Goal: Use online tool/utility: Utilize a website feature to perform a specific function

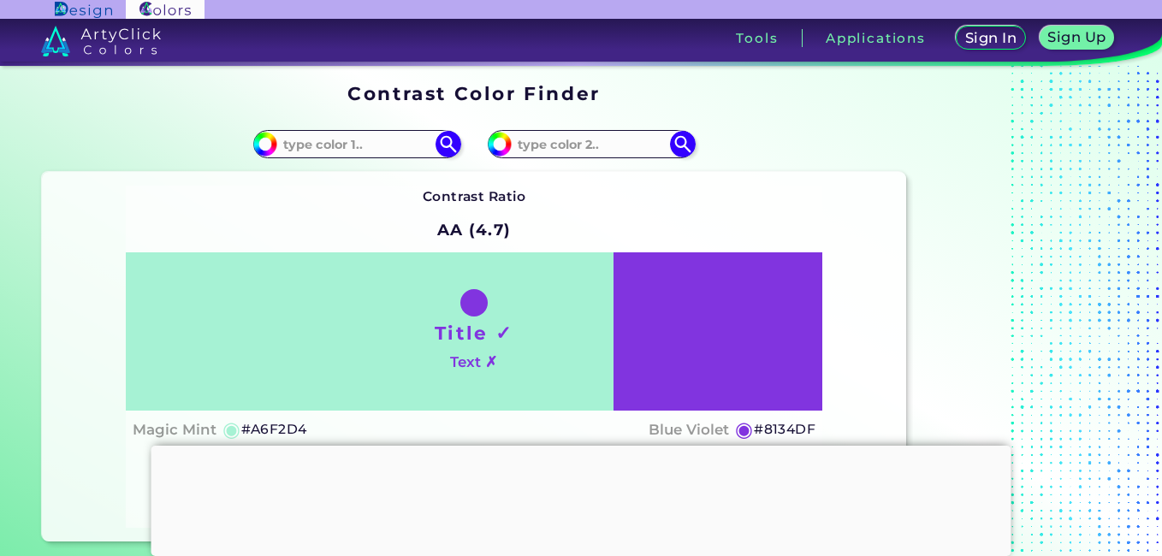
scroll to position [143, 0]
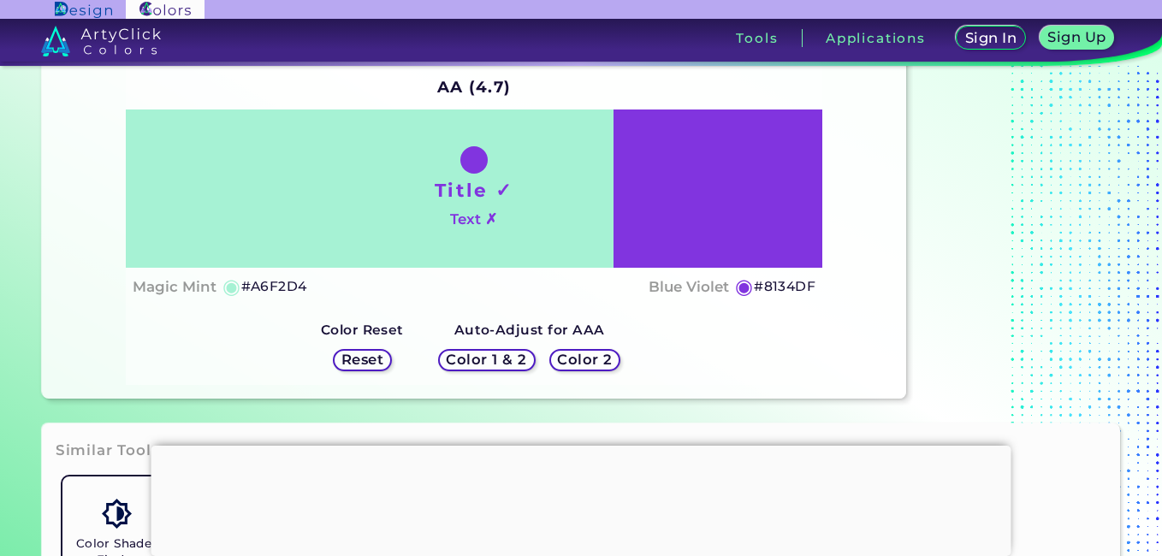
click at [389, 354] on div "Reset" at bounding box center [362, 360] width 53 height 21
click at [372, 360] on h5 "Reset" at bounding box center [362, 360] width 39 height 13
click at [461, 354] on h5 "Color 1 & 2" at bounding box center [486, 360] width 73 height 13
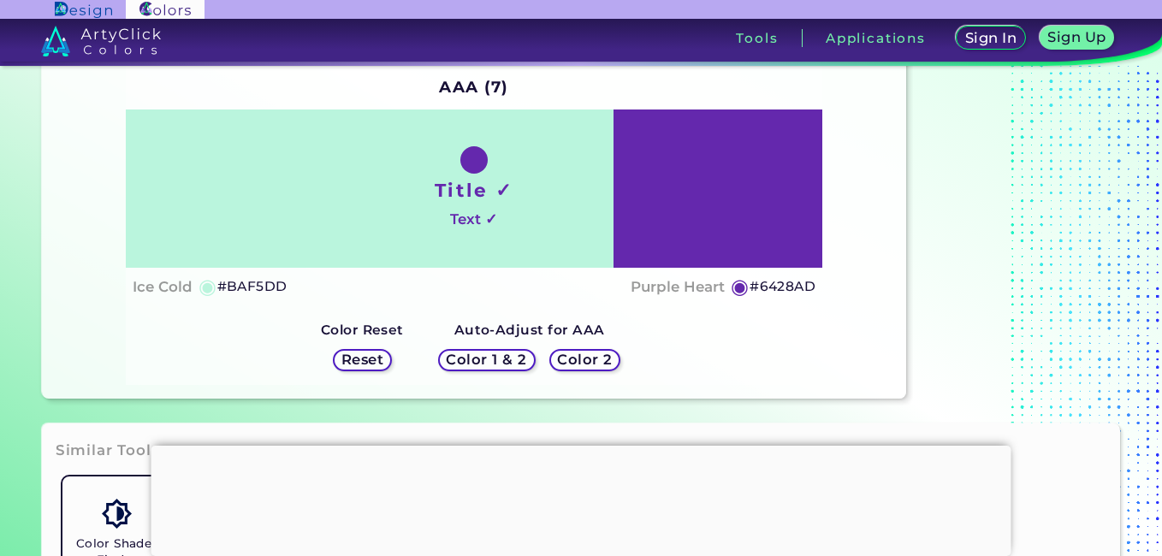
click at [461, 354] on h5 "Color 1 & 2" at bounding box center [487, 361] width 76 height 14
click at [484, 358] on h5 "Color 1 & 2" at bounding box center [486, 360] width 73 height 13
click at [574, 362] on h5 "Color 2" at bounding box center [585, 360] width 50 height 13
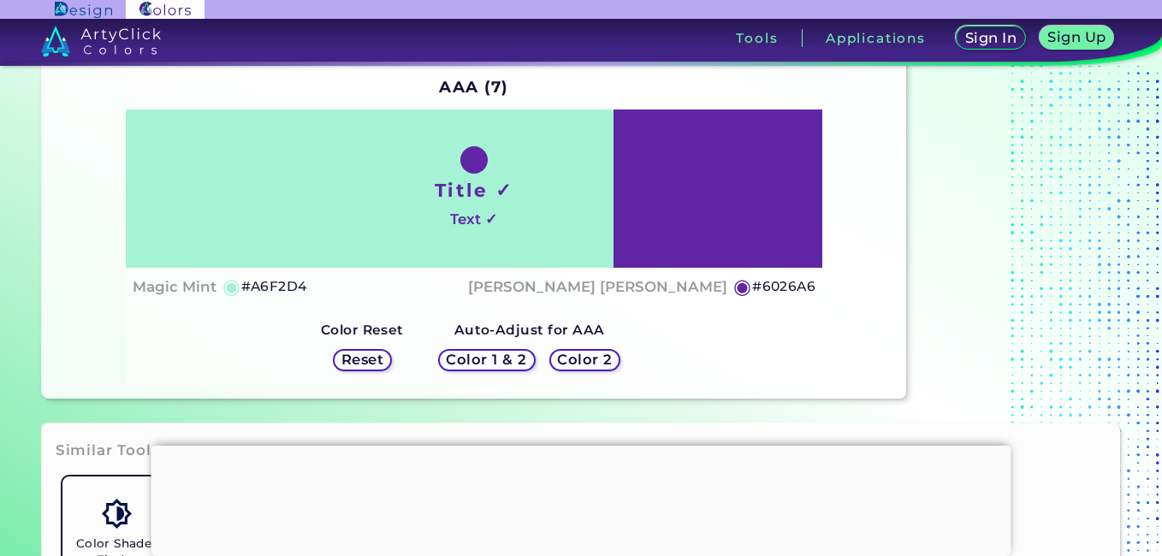
click at [574, 362] on h5 "Color 2" at bounding box center [585, 360] width 50 height 13
click at [474, 355] on h5 "Color 1 & 2" at bounding box center [486, 360] width 73 height 13
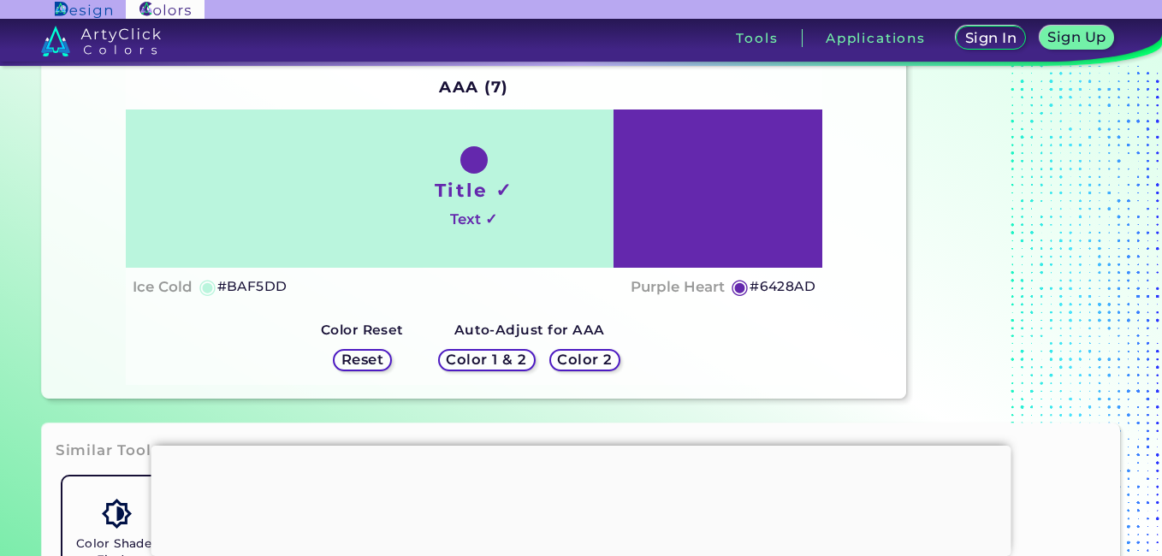
click at [594, 365] on h5 "Color 2" at bounding box center [585, 360] width 50 height 13
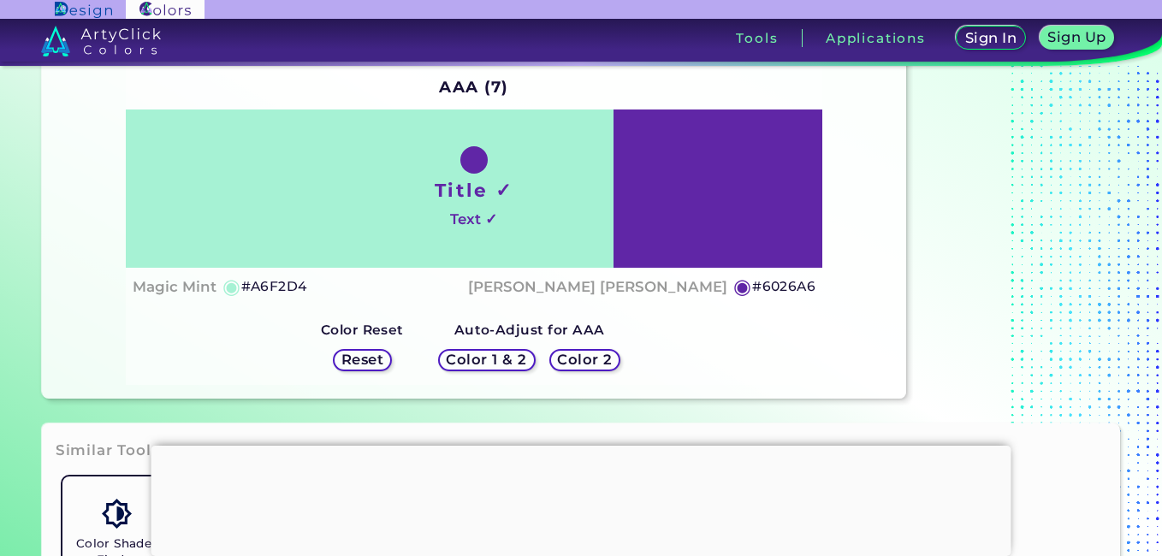
click at [529, 210] on div "Title ✓ Text ✓" at bounding box center [475, 189] width 698 height 158
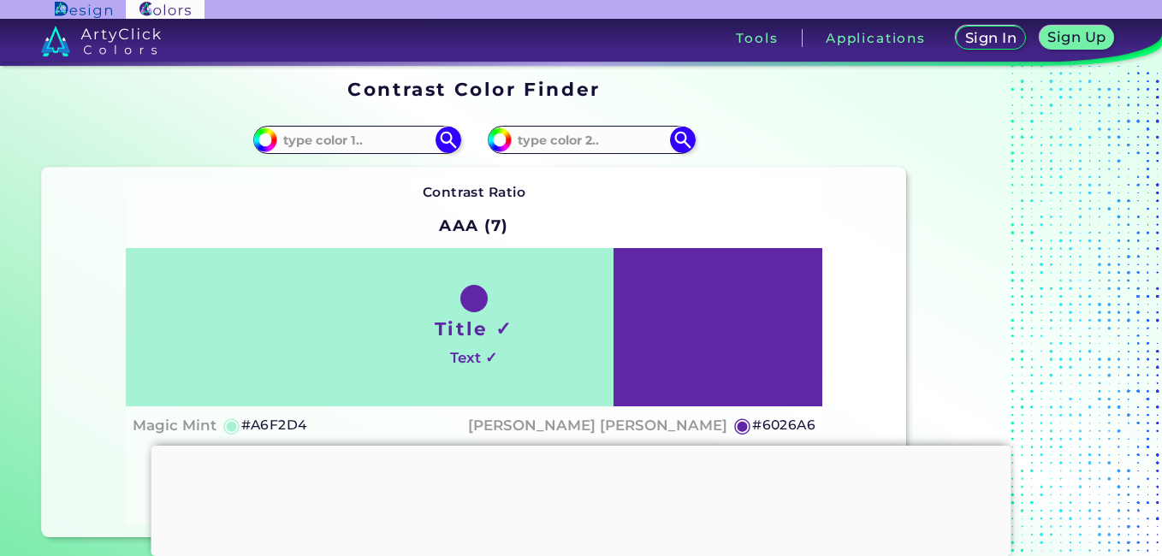
scroll to position [1, 0]
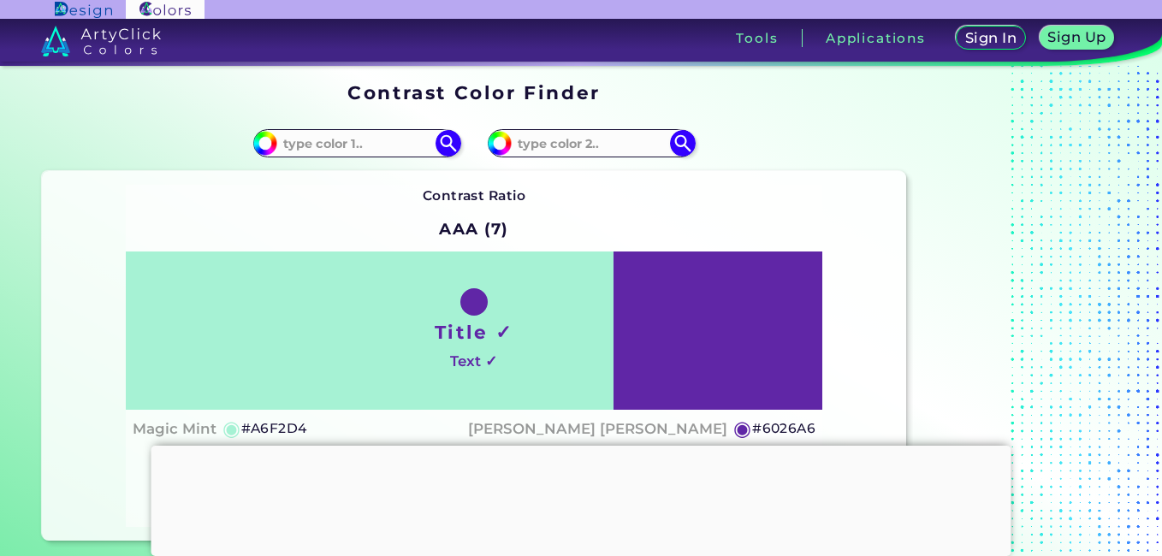
click at [473, 236] on h2 "AAA (7)" at bounding box center [473, 230] width 85 height 38
drag, startPoint x: 481, startPoint y: 313, endPoint x: 459, endPoint y: 313, distance: 22.3
click at [459, 313] on div "Title ✓ Text ✓" at bounding box center [475, 331] width 698 height 158
click at [660, 336] on div "Title ✓ Text ✓" at bounding box center [475, 331] width 698 height 158
click at [665, 338] on div "Title ✓ Text ✓" at bounding box center [475, 331] width 698 height 158
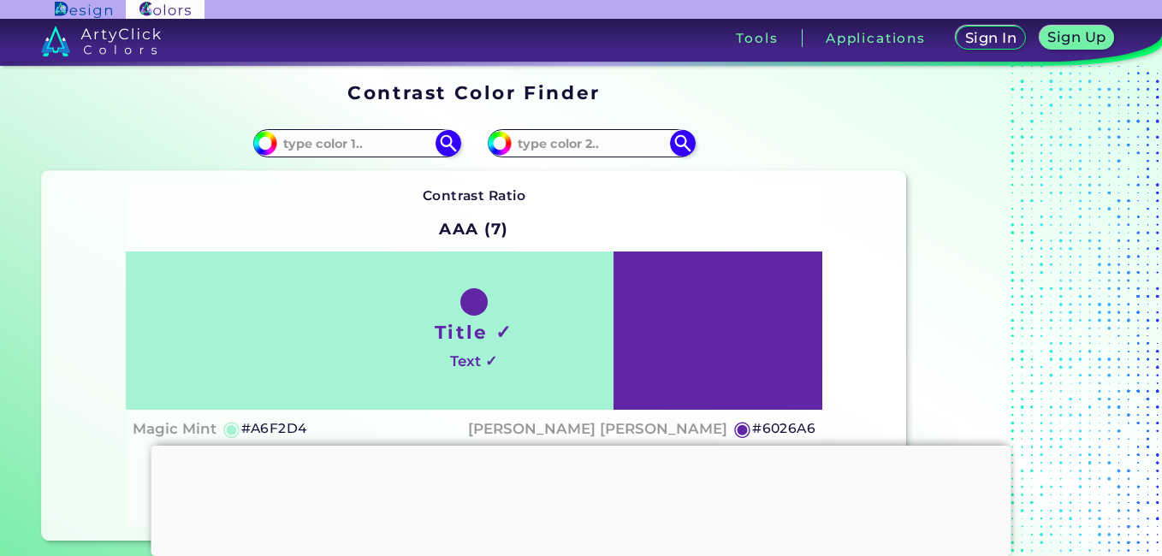
click at [663, 334] on div "Title ✓ Text ✓" at bounding box center [475, 331] width 698 height 158
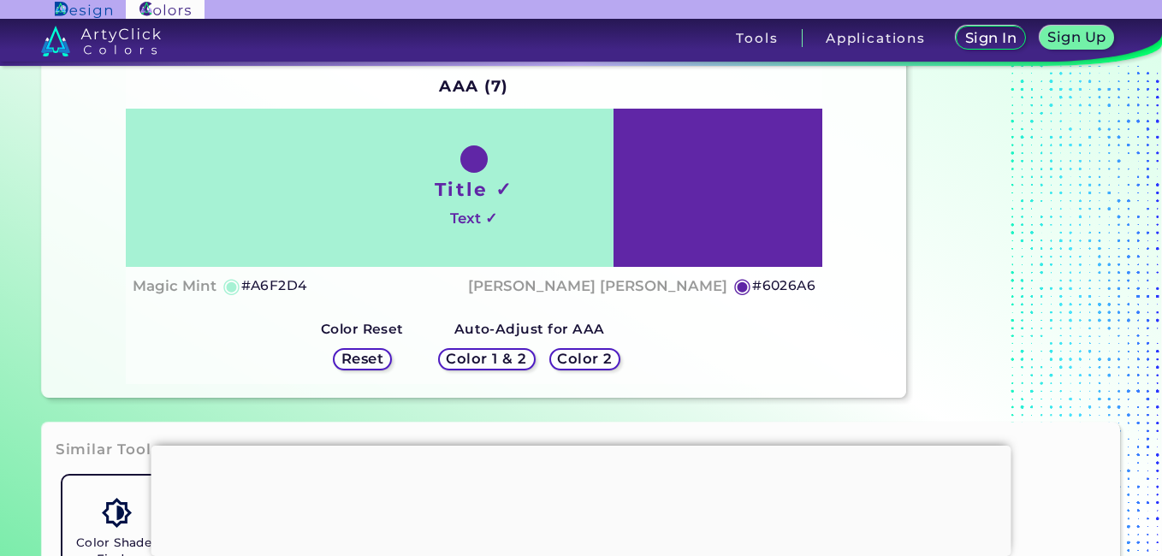
click at [373, 323] on strong "Color Reset" at bounding box center [362, 329] width 83 height 16
click at [354, 360] on h5 "Reset" at bounding box center [362, 359] width 39 height 13
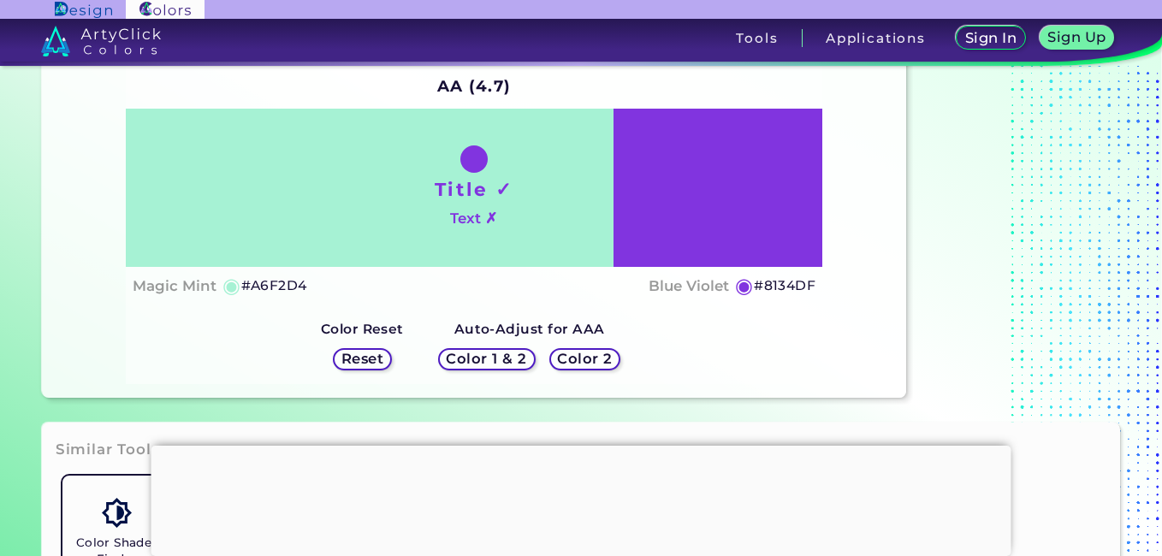
click at [383, 361] on h5 "Reset" at bounding box center [362, 360] width 40 height 14
click at [574, 446] on div at bounding box center [582, 446] width 860 height 0
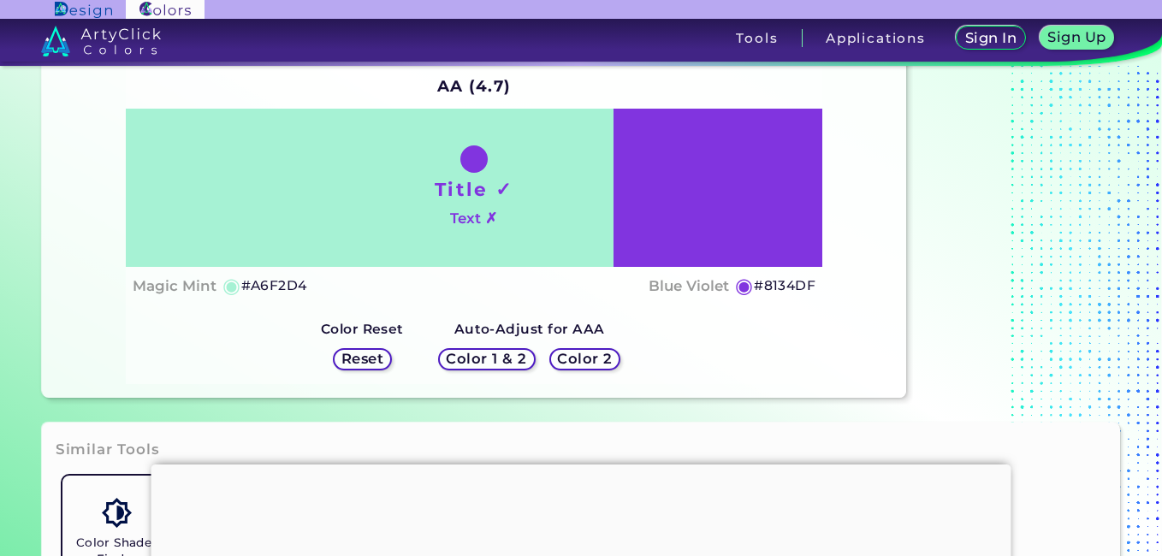
click at [639, 221] on div "Title ✓ Text ✗" at bounding box center [475, 188] width 698 height 158
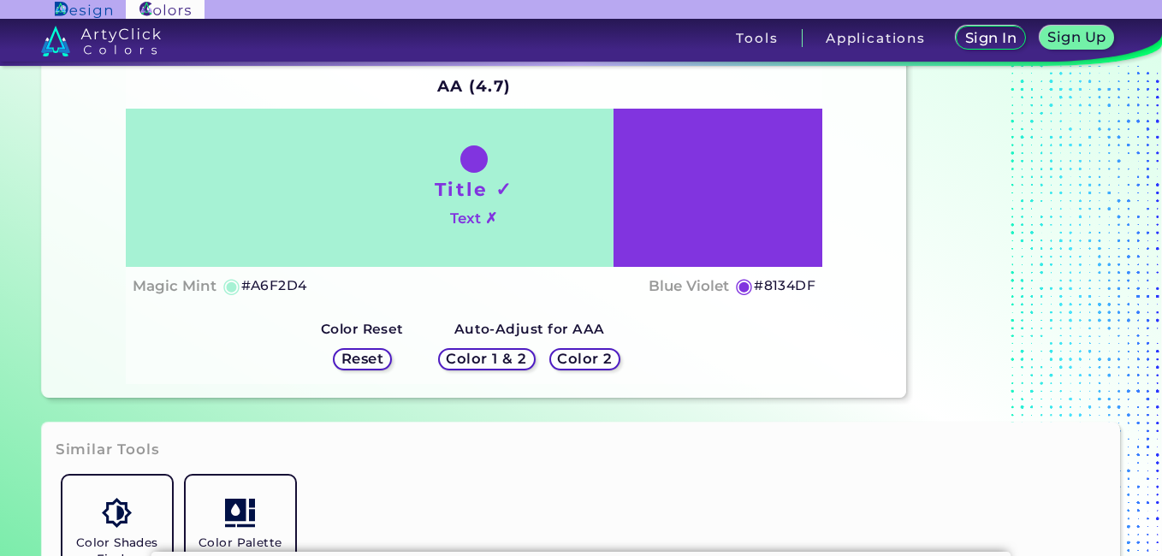
click at [612, 221] on div "Title ✓ Text ✗" at bounding box center [475, 188] width 698 height 158
click at [569, 211] on div "Title ✓ Text ✗" at bounding box center [475, 188] width 698 height 158
click at [585, 357] on h5 "Color 2" at bounding box center [585, 359] width 50 height 13
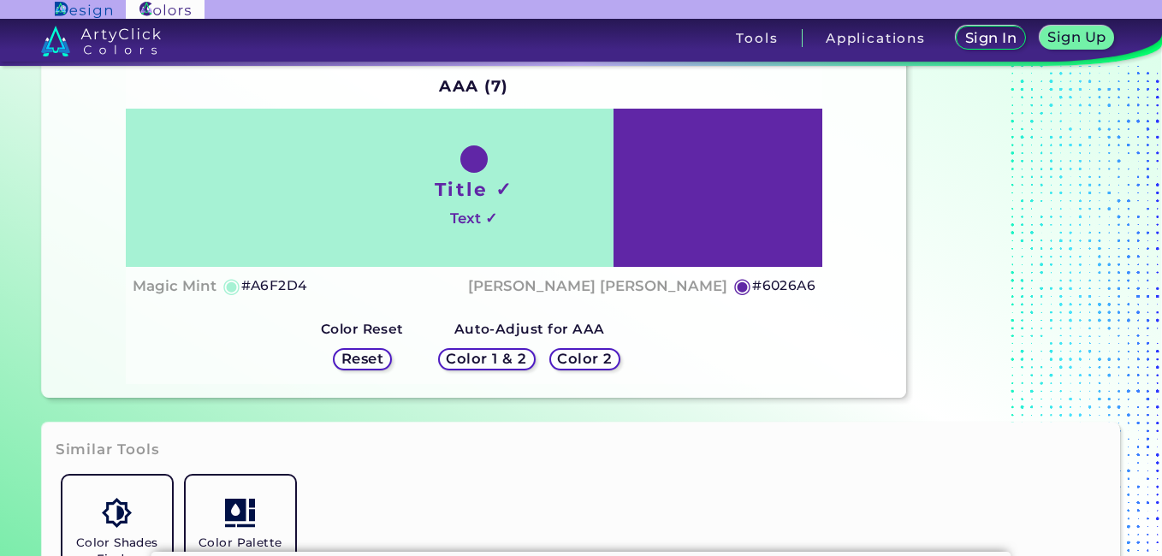
click at [585, 357] on h5 "Color 2" at bounding box center [585, 359] width 50 height 13
drag, startPoint x: 585, startPoint y: 357, endPoint x: 606, endPoint y: 357, distance: 21.4
click at [606, 357] on h5 "Color 2" at bounding box center [585, 359] width 50 height 13
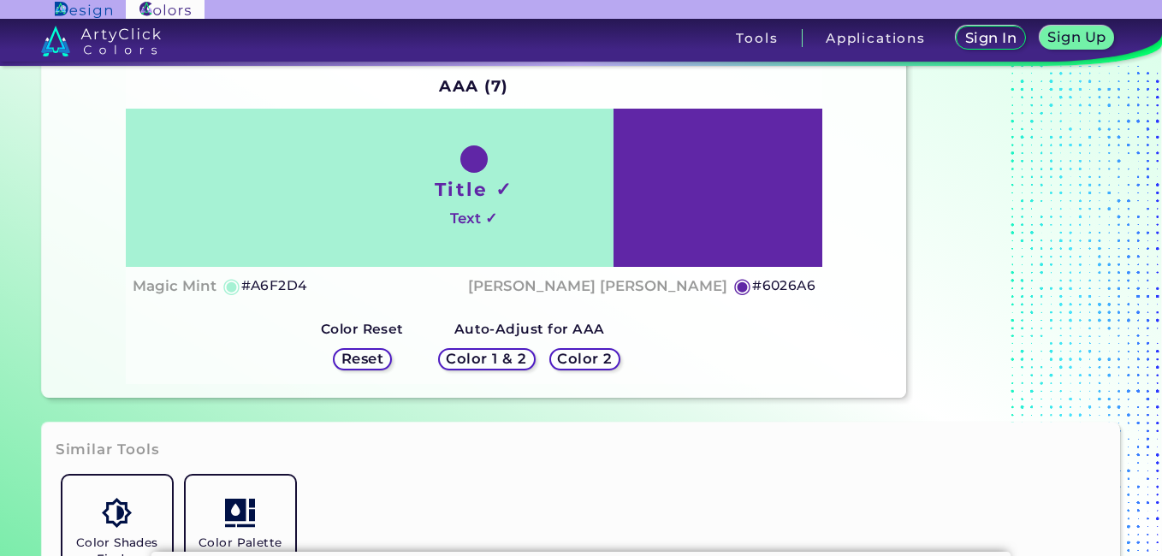
click at [519, 356] on h5 "Color 1 & 2" at bounding box center [486, 359] width 73 height 13
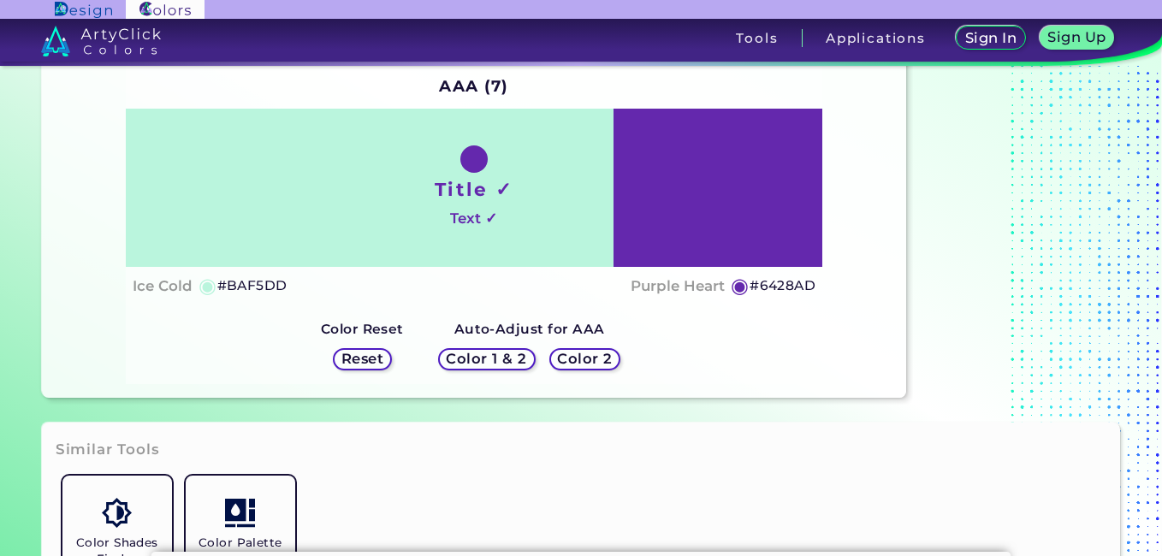
click at [519, 356] on h5 "Color 1 & 2" at bounding box center [486, 359] width 73 height 13
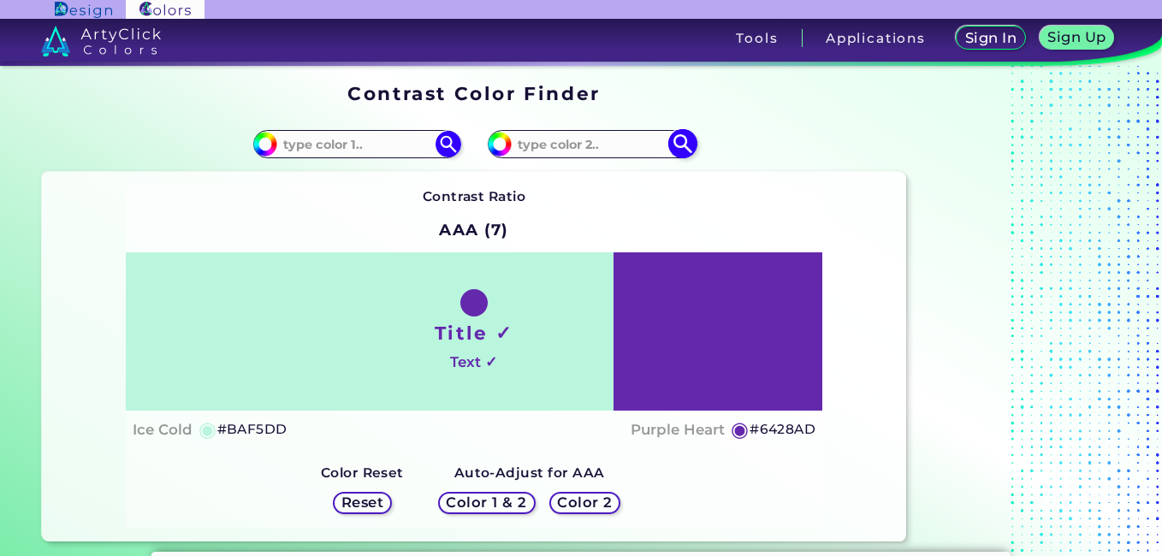
click at [677, 145] on img at bounding box center [683, 144] width 30 height 30
